Goal: Navigation & Orientation: Find specific page/section

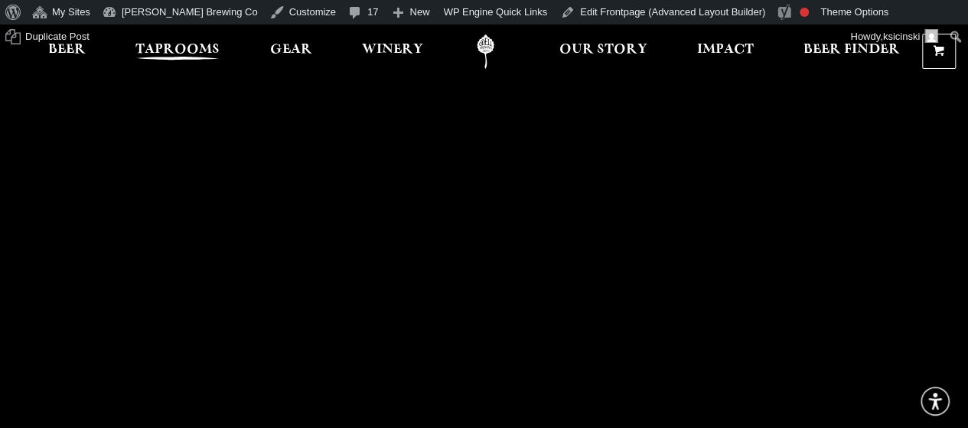
click at [168, 37] on link "Taprooms" at bounding box center [178, 51] width 104 height 34
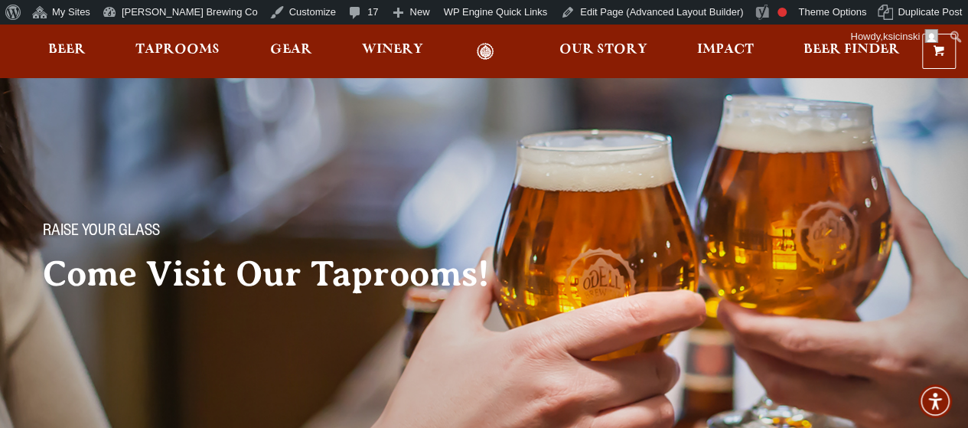
scroll to position [345, 0]
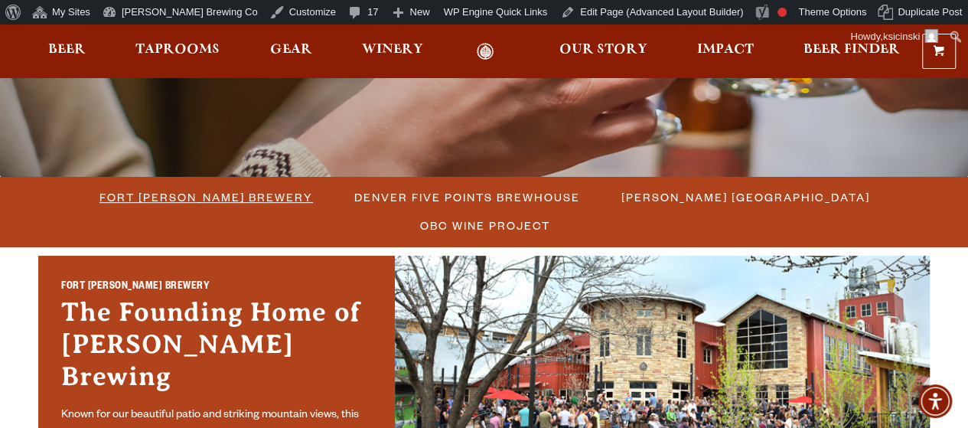
click at [148, 200] on span "Fort [PERSON_NAME] Brewery" at bounding box center [206, 197] width 214 height 22
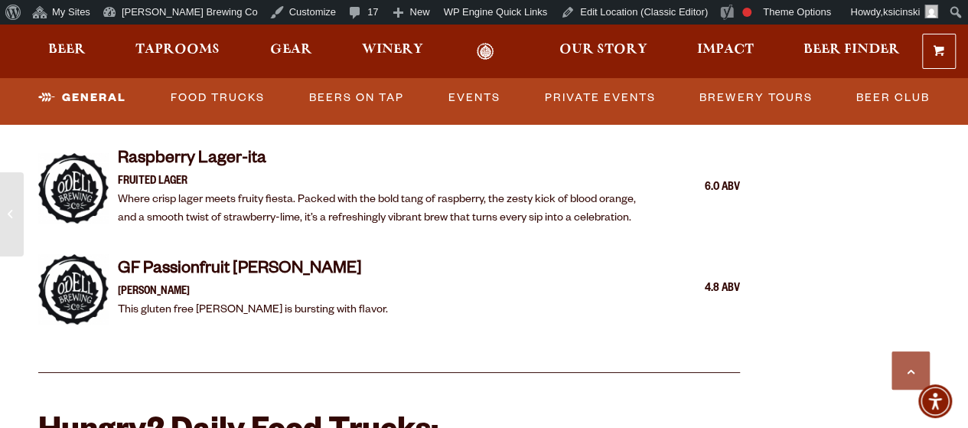
scroll to position [3293, 0]
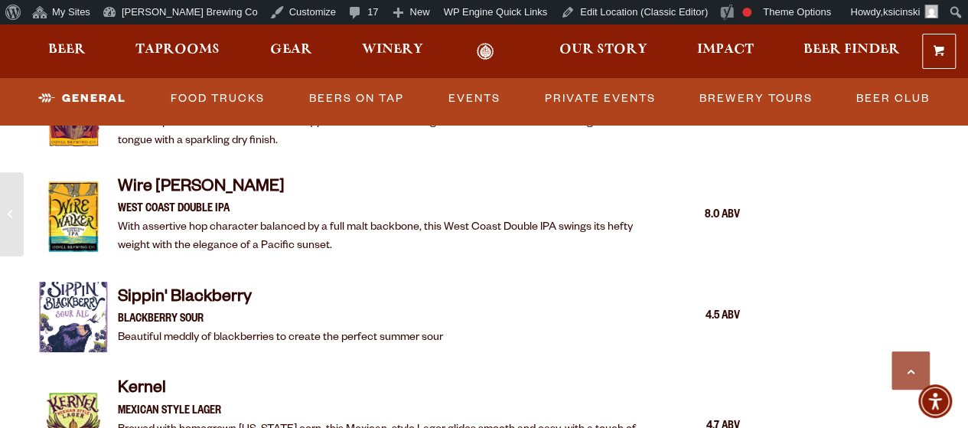
scroll to position [2464, 0]
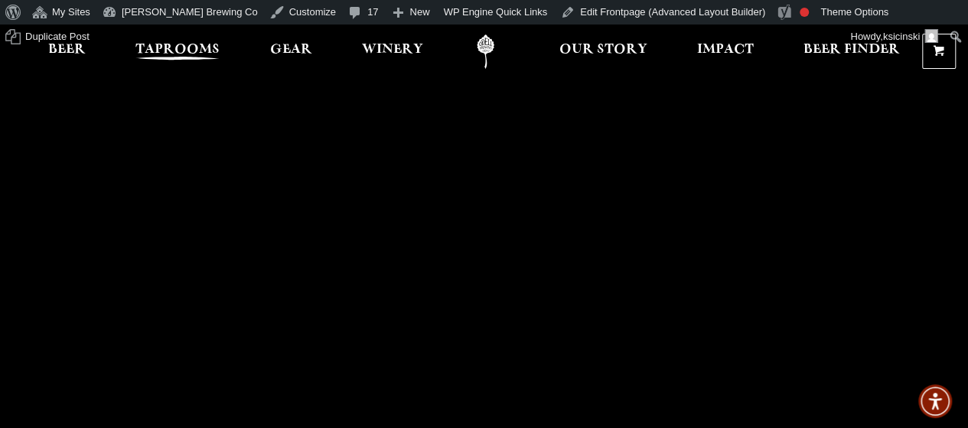
click at [188, 38] on link "Taprooms" at bounding box center [178, 51] width 104 height 34
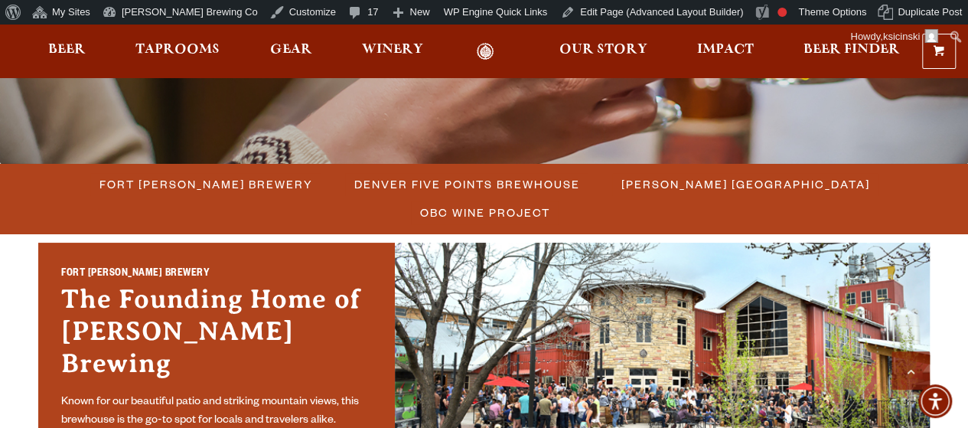
scroll to position [440, 0]
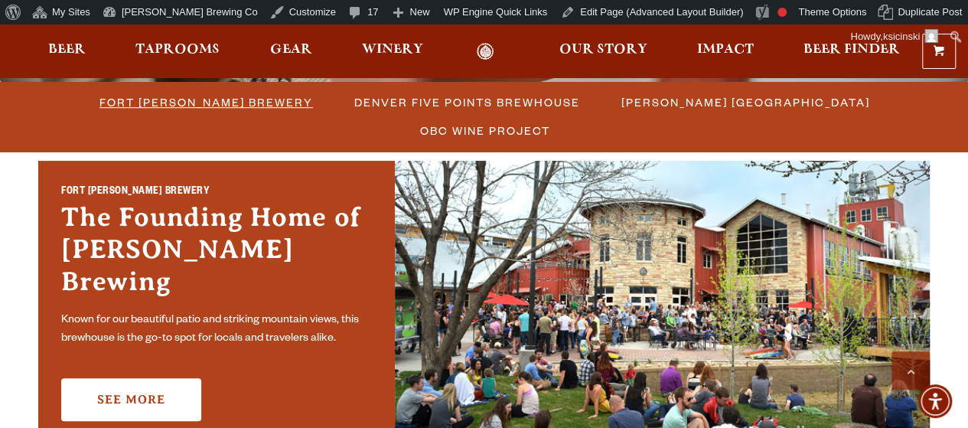
click at [173, 109] on span "Fort [PERSON_NAME] Brewery" at bounding box center [206, 102] width 214 height 22
